Goal: Check status: Check status

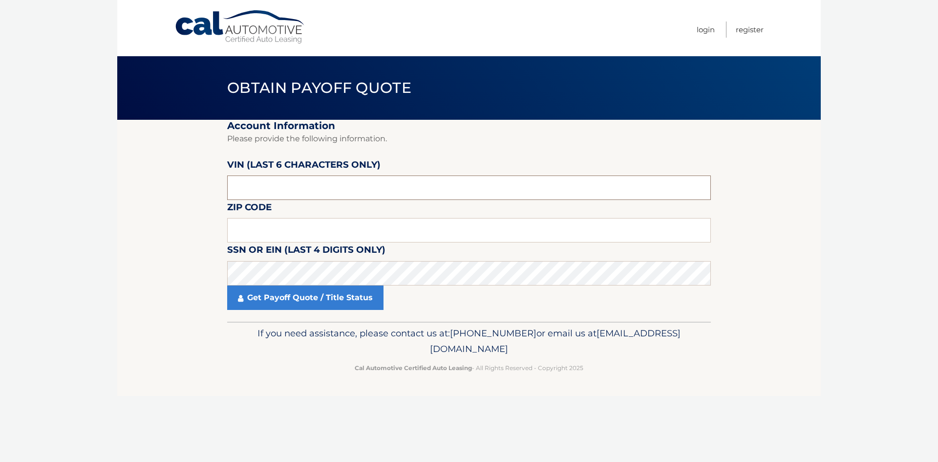
click at [357, 177] on input "text" at bounding box center [469, 187] width 484 height 24
click at [236, 191] on input "n54716" at bounding box center [469, 187] width 484 height 24
click at [277, 195] on input "54716*" at bounding box center [469, 187] width 484 height 24
click at [282, 194] on input "54716*" at bounding box center [469, 187] width 484 height 24
type input "547164"
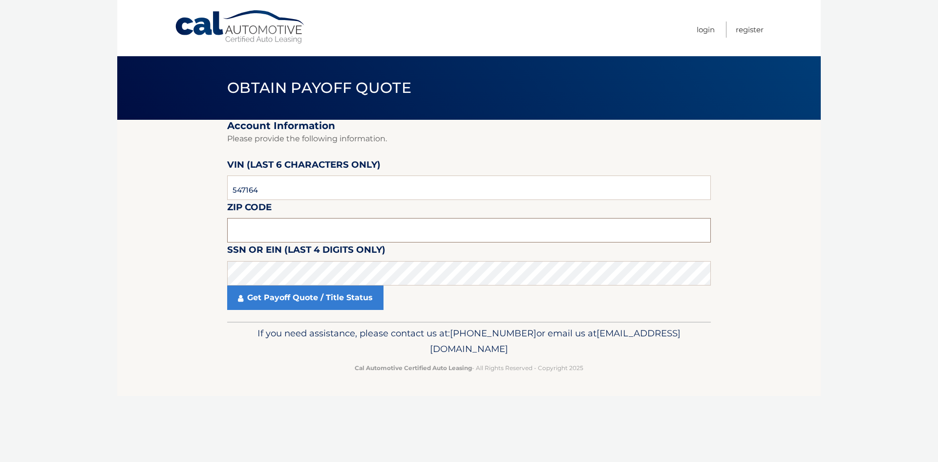
click at [263, 222] on input "text" at bounding box center [469, 230] width 484 height 24
click at [262, 221] on input "13104" at bounding box center [469, 230] width 484 height 24
type input "13104"
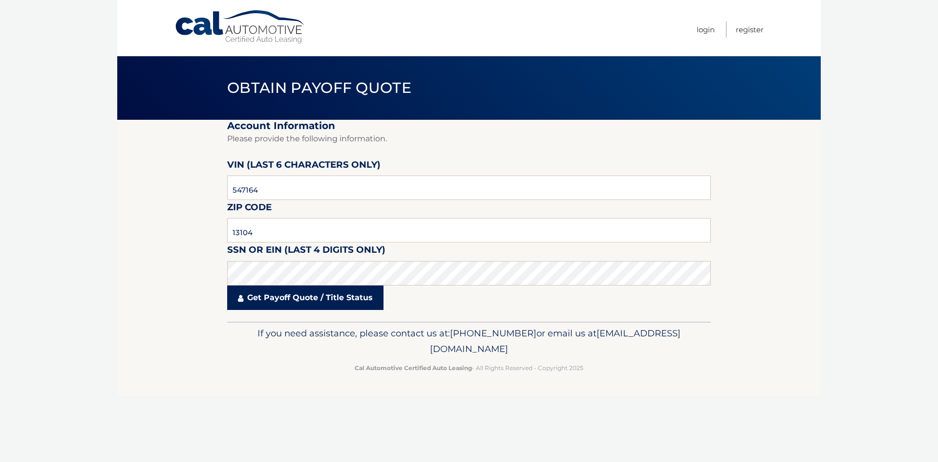
click at [282, 300] on link "Get Payoff Quote / Title Status" at bounding box center [305, 297] width 156 height 24
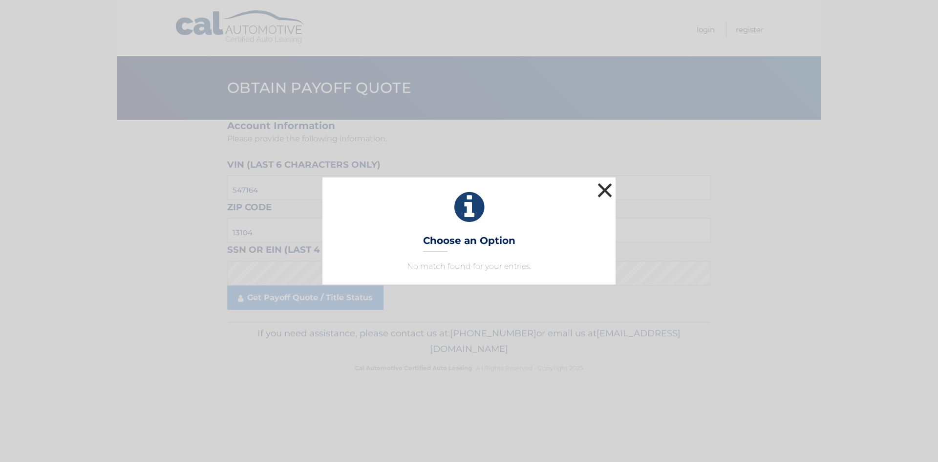
click at [610, 186] on button "×" at bounding box center [605, 190] width 20 height 20
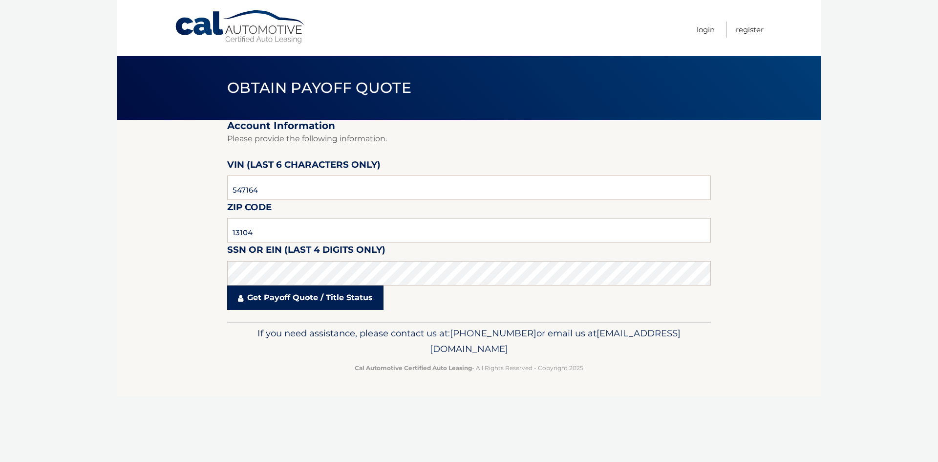
click at [281, 296] on link "Get Payoff Quote / Title Status" at bounding box center [305, 297] width 156 height 24
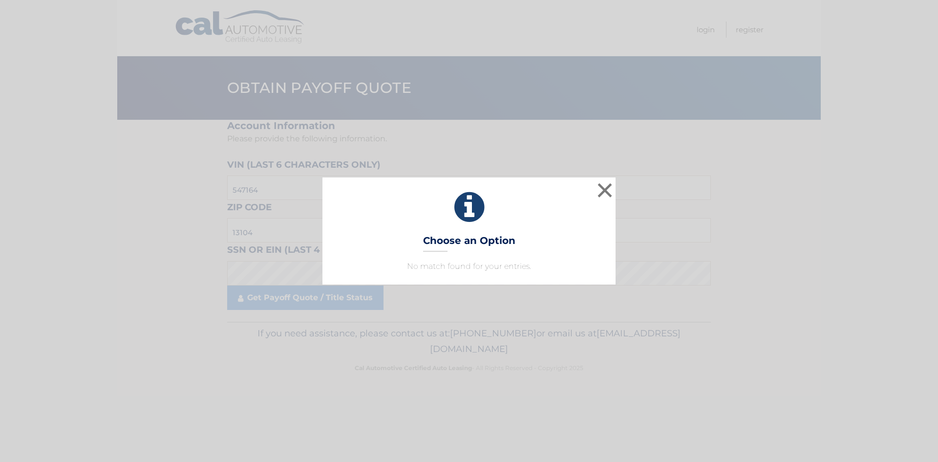
click at [468, 207] on icon at bounding box center [469, 207] width 269 height 35
click at [610, 187] on button "×" at bounding box center [605, 190] width 20 height 20
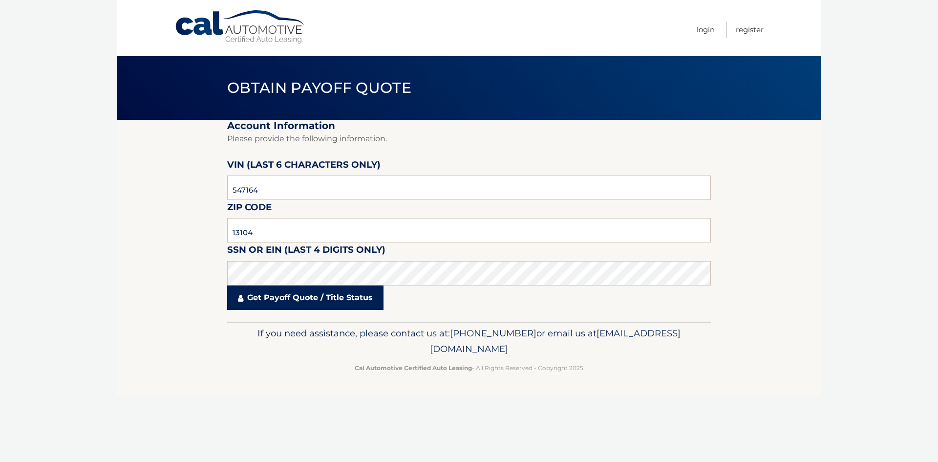
drag, startPoint x: 290, startPoint y: 288, endPoint x: 268, endPoint y: 286, distance: 21.6
click at [268, 286] on link "Get Payoff Quote / Title Status" at bounding box center [305, 297] width 156 height 24
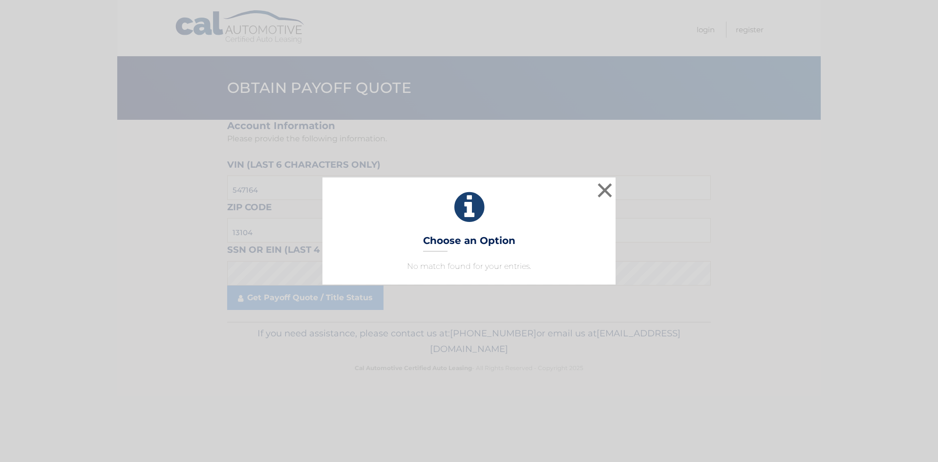
click at [262, 274] on div "× Choose an Option No match found for your entries. This is what you see on sec…" at bounding box center [469, 230] width 931 height 107
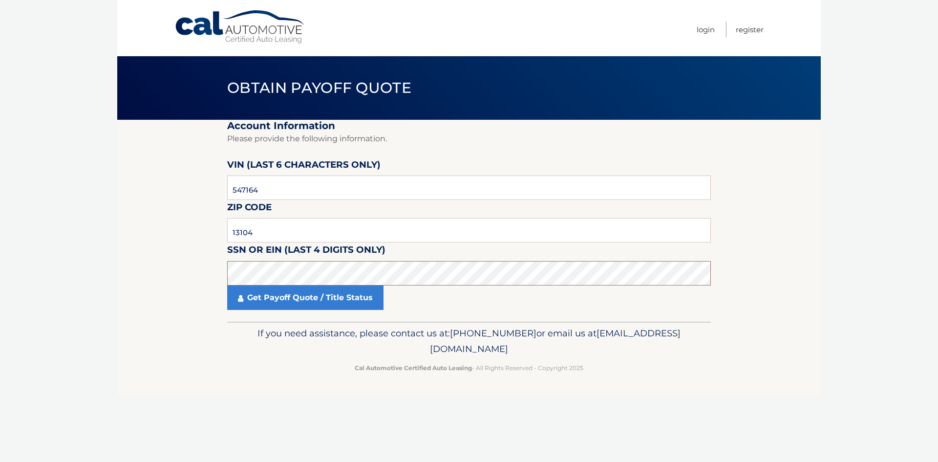
click at [136, 251] on section "Account Information Please provide the following information. VIN (last 6 chara…" at bounding box center [469, 221] width 704 height 202
click at [265, 298] on link "Get Payoff Quote / Title Status" at bounding box center [305, 297] width 156 height 24
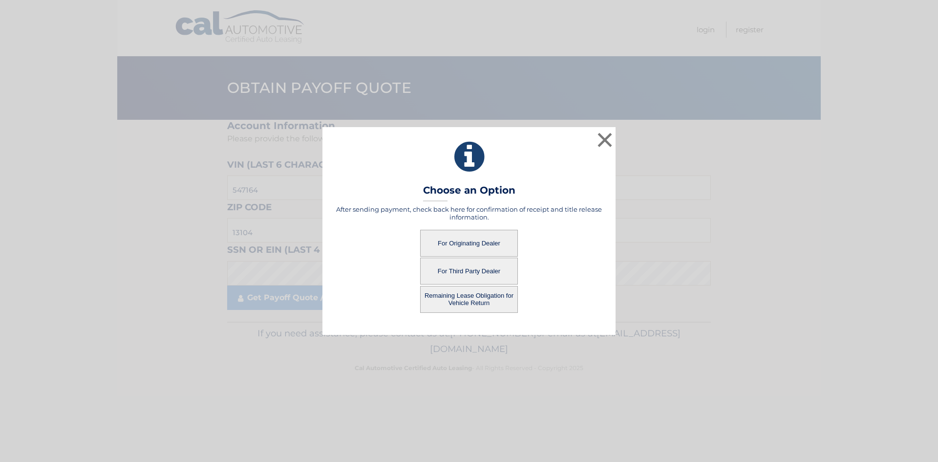
click at [496, 300] on button "Remaining Lease Obligation for Vehicle Return" at bounding box center [469, 299] width 98 height 27
click at [465, 298] on button "Remaining Lease Obligation for Vehicle Return" at bounding box center [469, 299] width 98 height 27
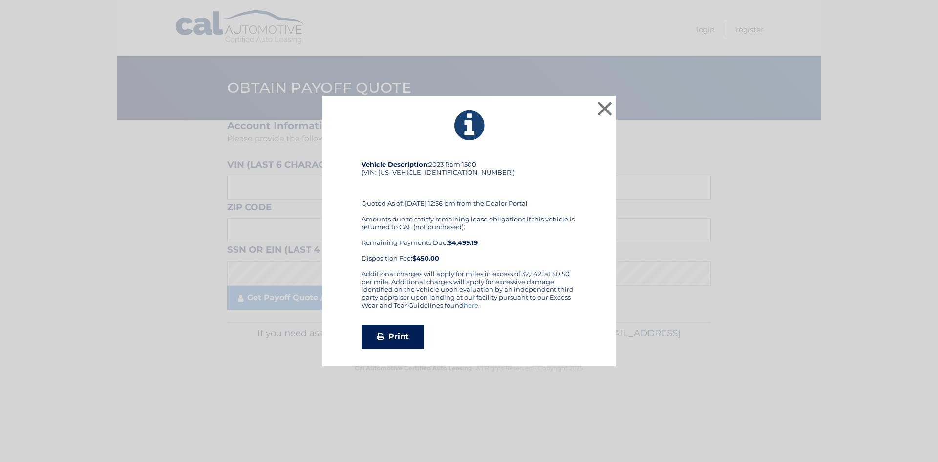
click at [410, 332] on link "Print" at bounding box center [393, 337] width 63 height 24
click at [602, 108] on button "×" at bounding box center [605, 109] width 20 height 20
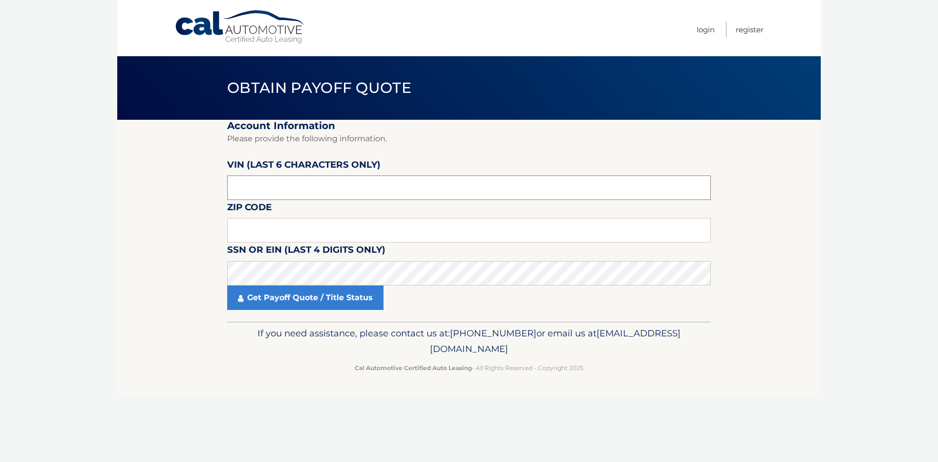
click at [269, 191] on input "text" at bounding box center [469, 187] width 484 height 24
type input "547164"
type input "13104"
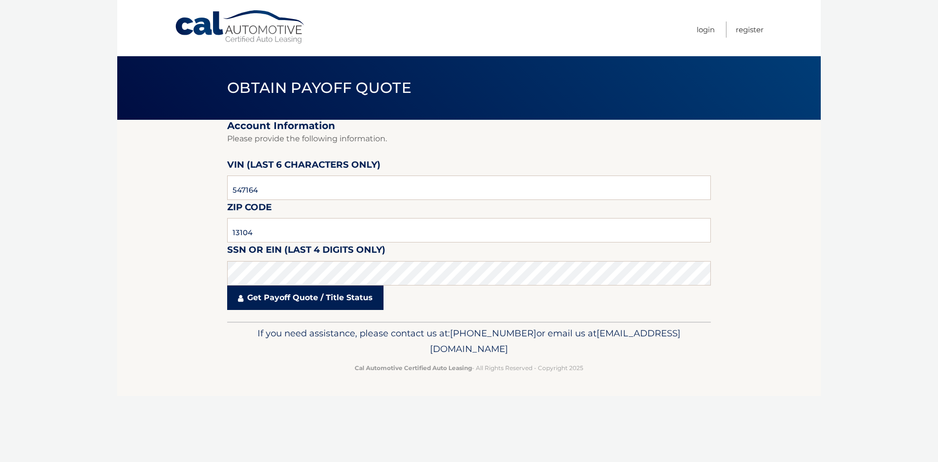
click at [293, 295] on link "Get Payoff Quote / Title Status" at bounding box center [305, 297] width 156 height 24
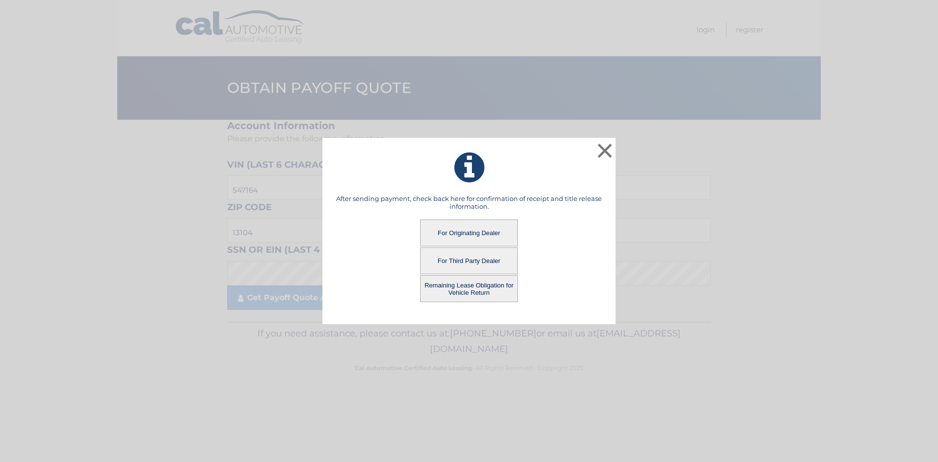
click at [480, 253] on button "For Third Party Dealer" at bounding box center [469, 260] width 98 height 27
click at [481, 263] on button "For Third Party Dealer" at bounding box center [469, 260] width 98 height 27
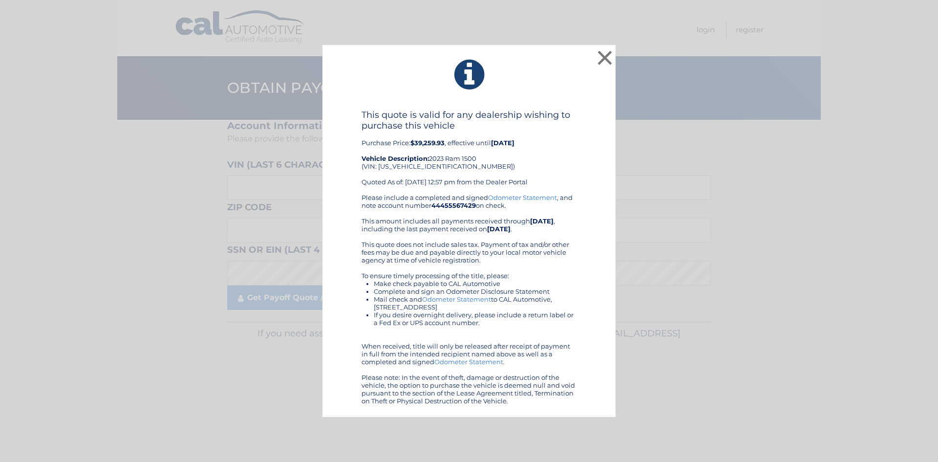
click at [354, 297] on div "This quote is valid for any dealership wishing to purchase this vehicle Purchas…" at bounding box center [469, 256] width 269 height 295
